Goal: Information Seeking & Learning: Learn about a topic

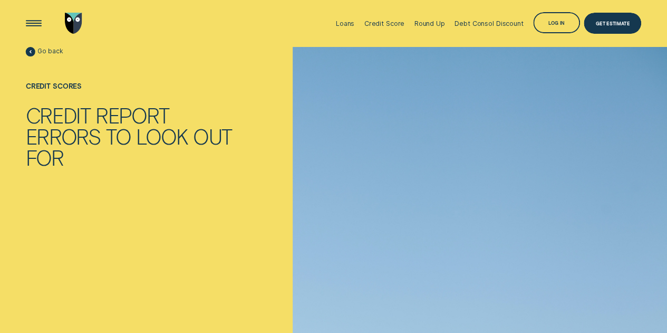
click at [165, 123] on div "Report" at bounding box center [132, 114] width 74 height 21
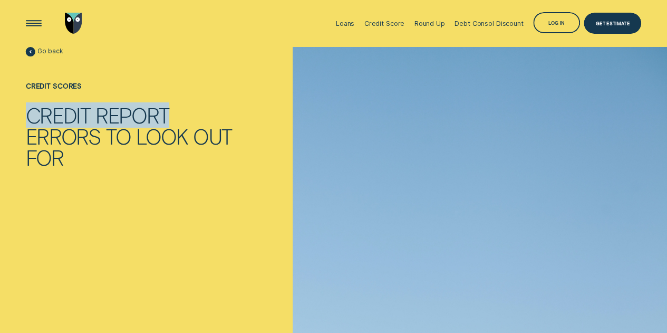
click at [165, 123] on div "Report" at bounding box center [132, 114] width 74 height 21
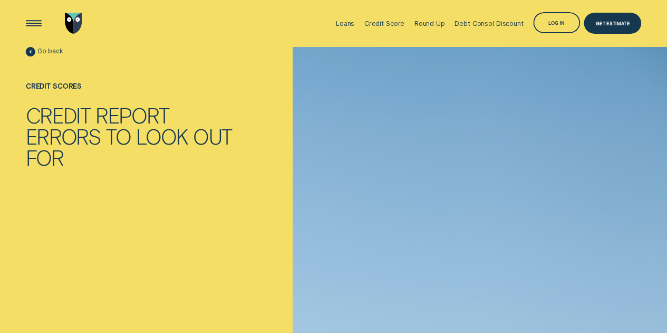
click at [165, 123] on div "Report" at bounding box center [132, 114] width 74 height 21
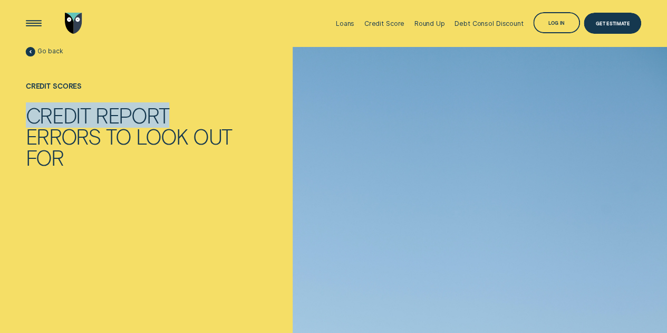
click at [165, 123] on div "Report" at bounding box center [132, 114] width 74 height 21
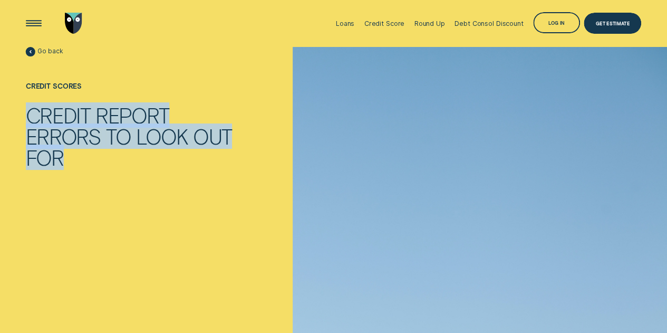
scroll to position [11, 0]
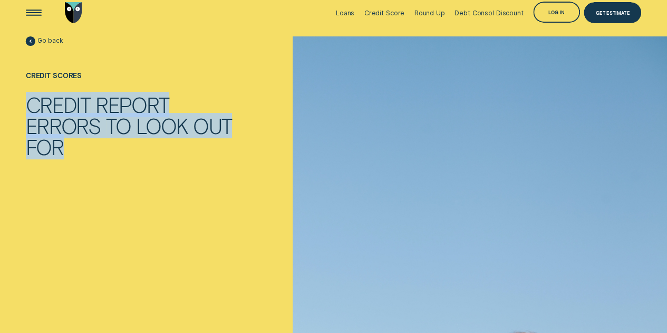
copy div "Credit Report Errors to Look Out For"
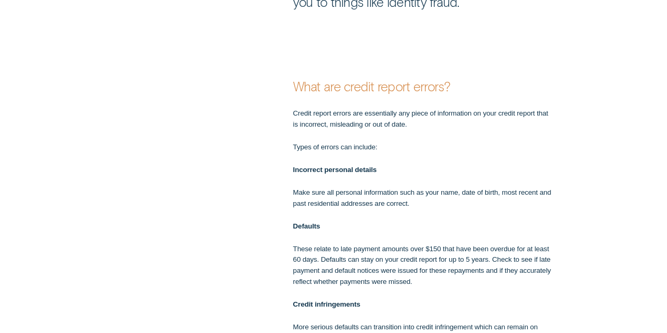
scroll to position [622, 0]
